Goal: Navigation & Orientation: Find specific page/section

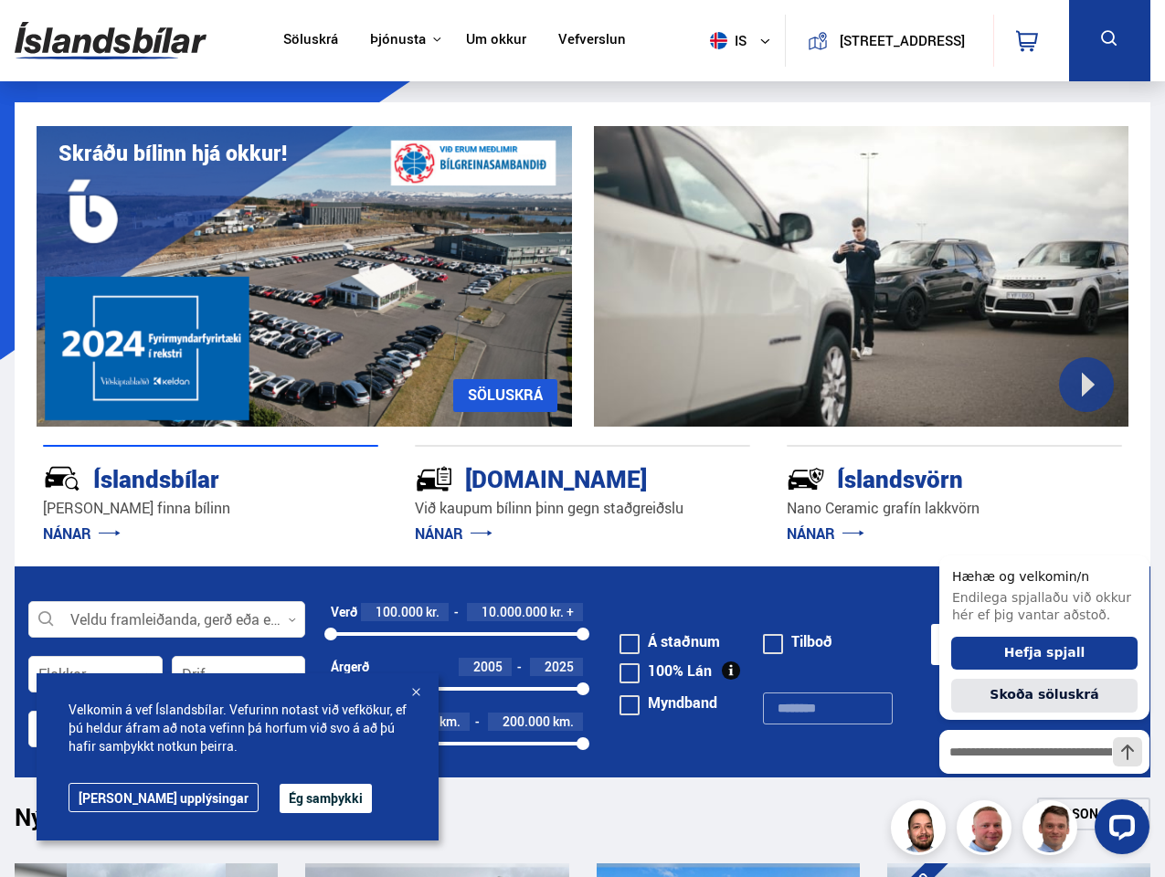
click at [111, 40] on img at bounding box center [111, 40] width 192 height 59
click at [722, 40] on span "is" at bounding box center [726, 40] width 46 height 17
click at [1031, 40] on icon at bounding box center [1027, 41] width 22 height 22
click at [1109, 40] on icon at bounding box center [1109, 38] width 23 height 23
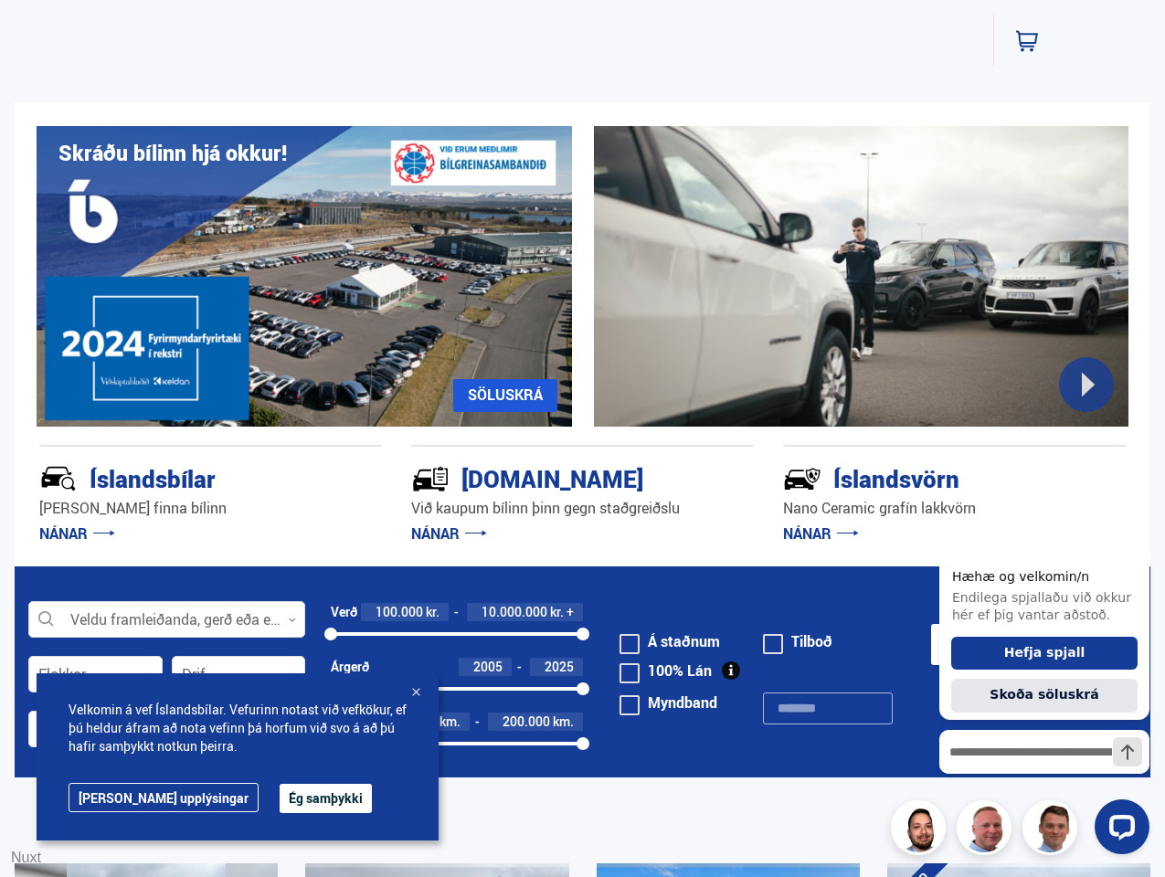
click at [582, 334] on div "Skráðu bílinn hjá okkur! [GEOGRAPHIC_DATA]" at bounding box center [583, 264] width 1136 height 324
click at [862, 276] on div at bounding box center [861, 276] width 535 height 301
click at [210, 496] on div "Íslandsbílar [PERSON_NAME] finna bílinn NÁNAR" at bounding box center [210, 496] width 343 height 103
click at [582, 496] on div "[DOMAIN_NAME] Við kaupum bílinn þinn gegn staðgreiðslu NÁNAR" at bounding box center [582, 496] width 343 height 103
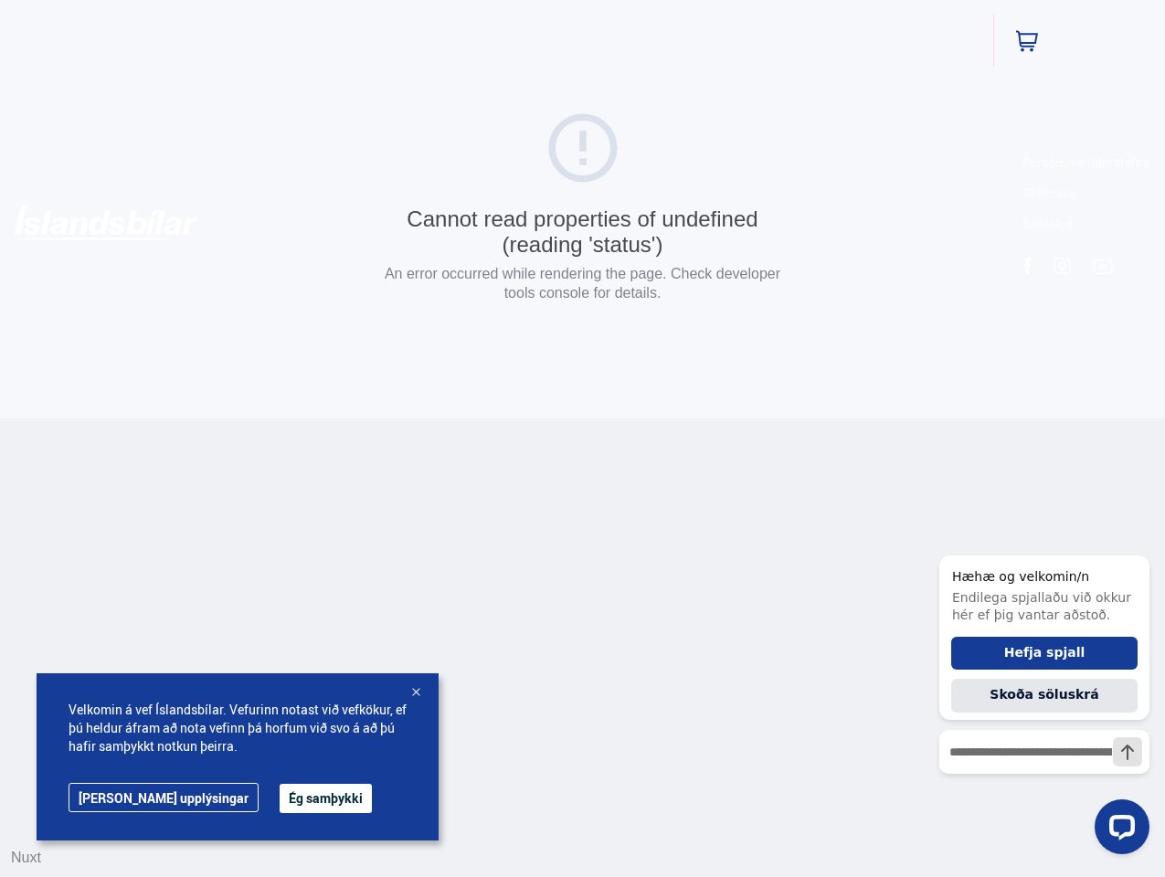
click at [954, 419] on html "Söluskrá Þjónusta Íslandsbílar [DOMAIN_NAME] Íslandsvörn Leiðbeiningar Um okkur…" at bounding box center [582, 209] width 1165 height 419
click at [166, 419] on html "Söluskrá Þjónusta Íslandsbílar [DOMAIN_NAME] Íslandsvörn Leiðbeiningar Um okkur…" at bounding box center [585, 209] width 1170 height 419
